Goal: Communication & Community: Ask a question

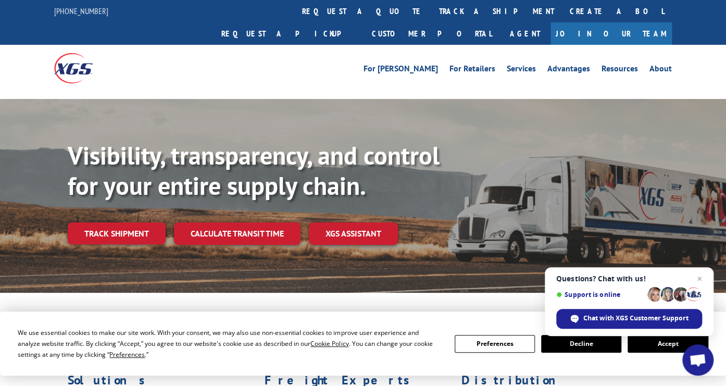
click at [653, 339] on button "Accept" at bounding box center [668, 344] width 80 height 18
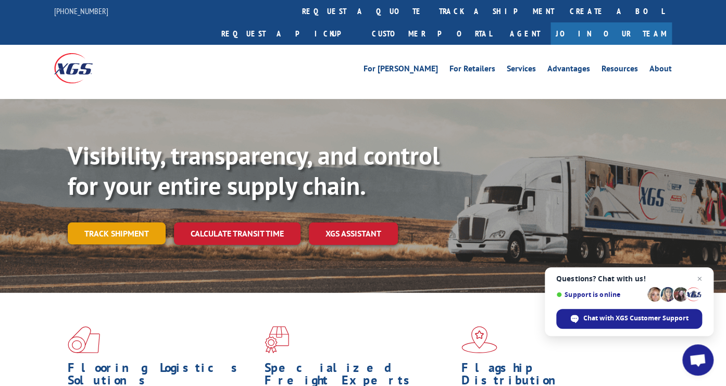
click at [130, 222] on link "Track shipment" at bounding box center [117, 233] width 98 height 22
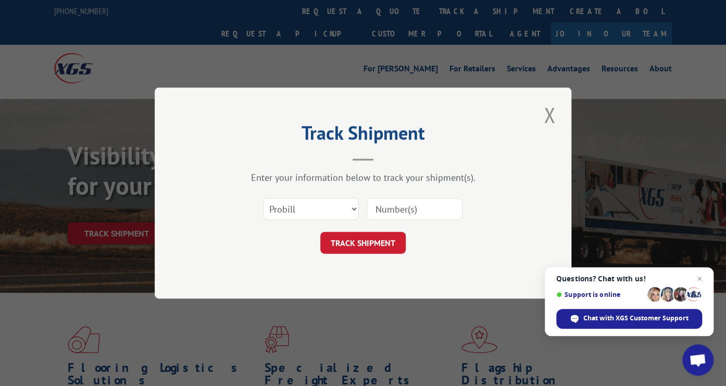
click at [405, 208] on input at bounding box center [415, 209] width 96 height 22
paste input "17538671"
type input "17538671"
click at [378, 244] on button "TRACK SHIPMENT" at bounding box center [362, 243] width 85 height 22
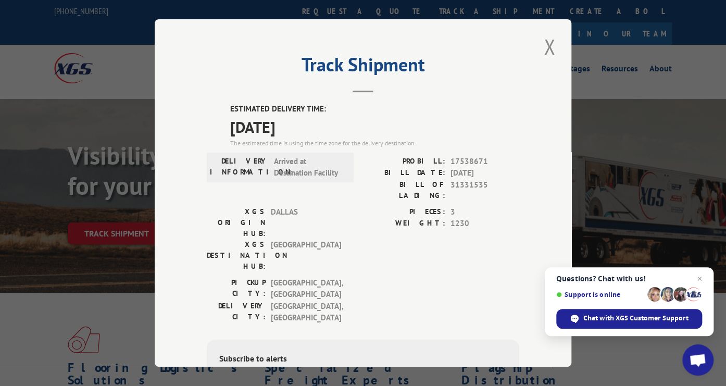
drag, startPoint x: 316, startPoint y: 126, endPoint x: 225, endPoint y: 108, distance: 92.7
click at [225, 108] on div "ESTIMATED DELIVERY TIME: [DATE] The estimated time is using the time zone for t…" at bounding box center [363, 292] width 312 height 378
copy div "ESTIMATED DELIVERY TIME: [DATE]"
click at [427, 139] on div "The estimated time is using the time zone for the delivery destination." at bounding box center [374, 143] width 289 height 9
click at [442, 29] on div "Track Shipment ESTIMATED DELIVERY TIME: [DATE] The estimated time is using the …" at bounding box center [363, 192] width 417 height 347
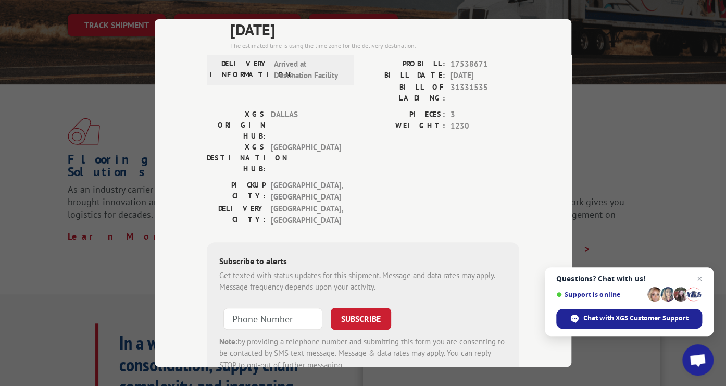
scroll to position [121, 0]
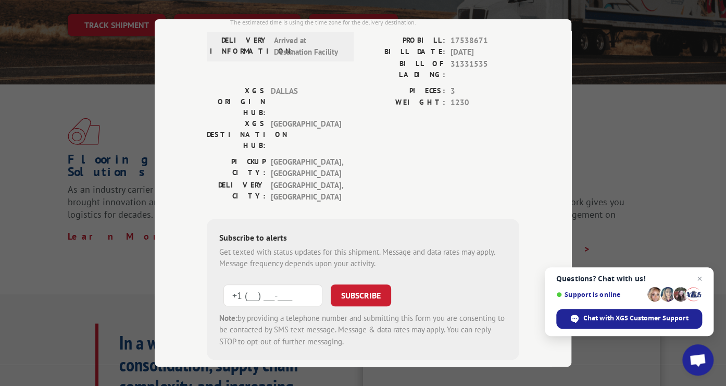
click at [239, 284] on input "+1 (___) ___-____" at bounding box center [272, 295] width 99 height 22
type input "[PHONE_NUMBER]"
click at [350, 284] on button "SUBSCRIBE" at bounding box center [361, 295] width 60 height 22
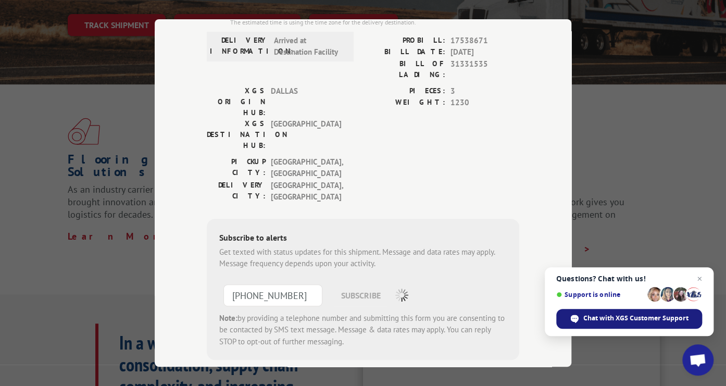
click at [616, 315] on span "Chat with XGS Customer Support" at bounding box center [635, 317] width 105 height 9
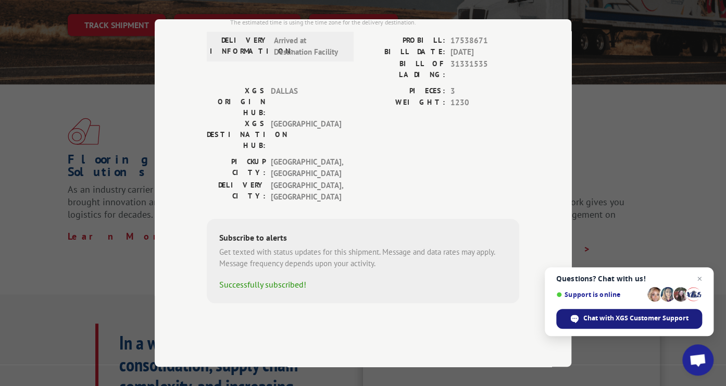
scroll to position [64, 0]
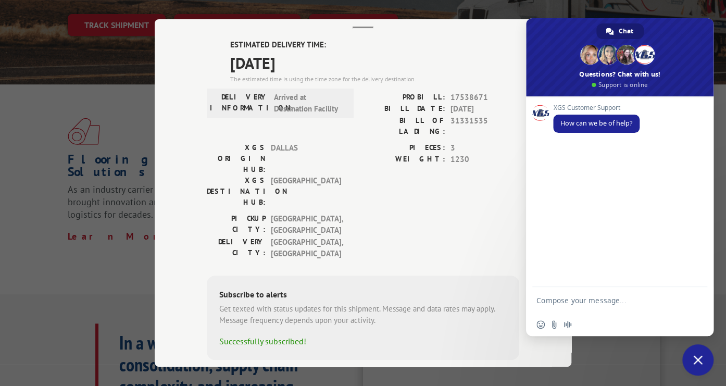
click at [572, 296] on textarea "Compose your message..." at bounding box center [609, 300] width 146 height 26
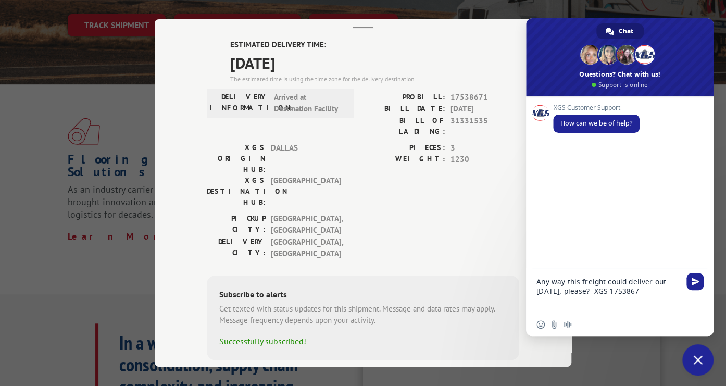
type textarea "Any way this freight could deliver out [DATE], please? XGS 17538671"
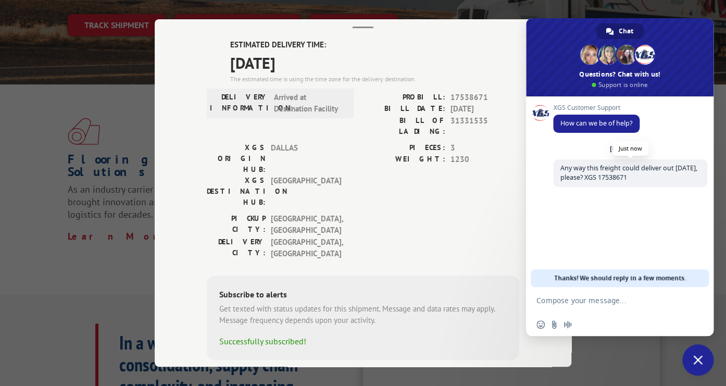
click at [642, 178] on span "Any way this freight could deliver out [DATE], please? XGS 17538671" at bounding box center [630, 173] width 154 height 28
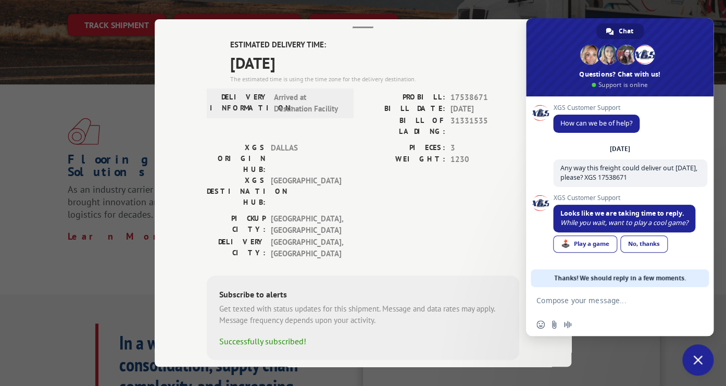
click at [645, 245] on link "No, thanks" at bounding box center [643, 243] width 47 height 17
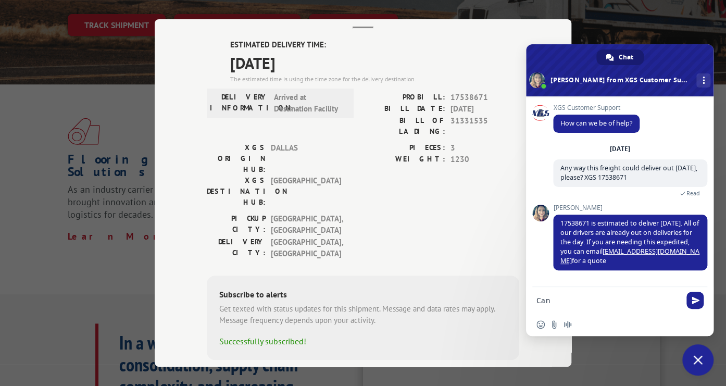
click at [668, 302] on textarea "Can" at bounding box center [609, 300] width 146 height 26
type textarea "C"
type textarea "Do we know what time [DATE]?"
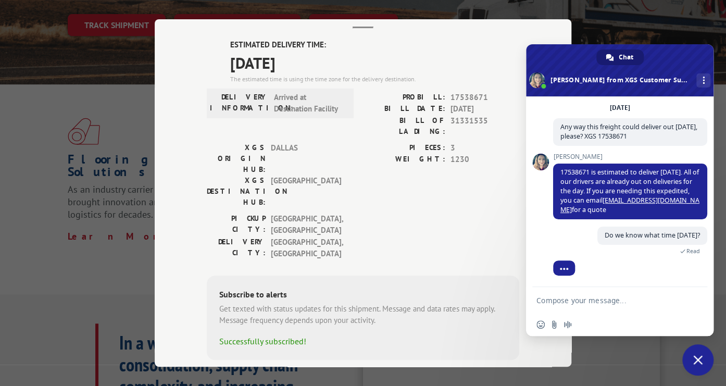
scroll to position [90, 0]
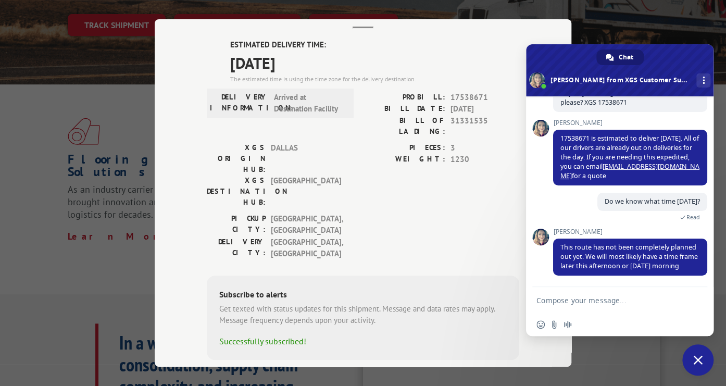
drag, startPoint x: 127, startPoint y: 8, endPoint x: 116, endPoint y: 17, distance: 14.2
click at [127, 8] on div "Track Shipment ESTIMATED DELIVERY TIME: [DATE] The estimated time is using the …" at bounding box center [363, 193] width 726 height 386
